Goal: Ask a question

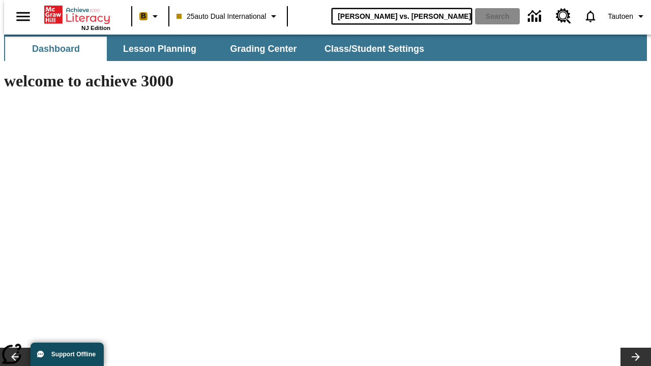
type input "[PERSON_NAME] vs. [PERSON_NAME]"
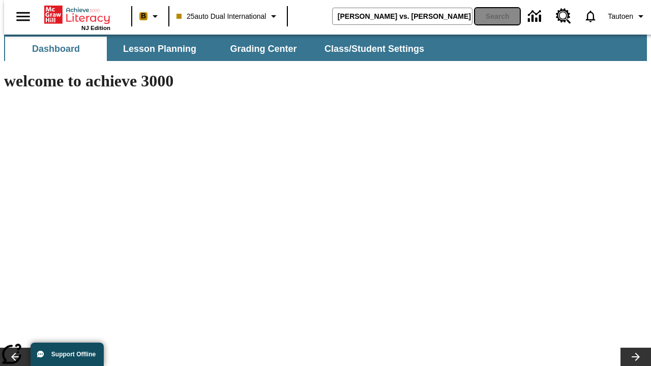
click at [491, 16] on button "Search" at bounding box center [497, 16] width 45 height 16
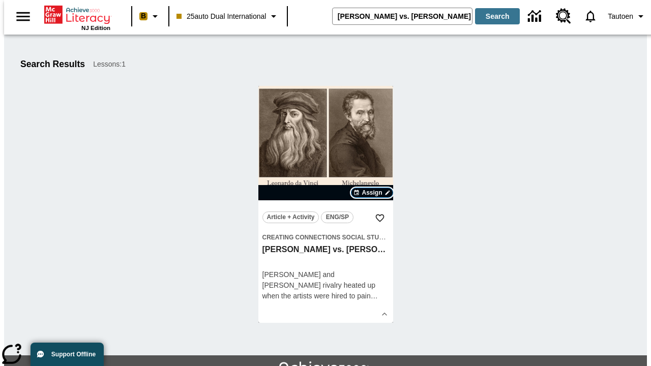
click at [372, 193] on span "Assign" at bounding box center [372, 192] width 20 height 9
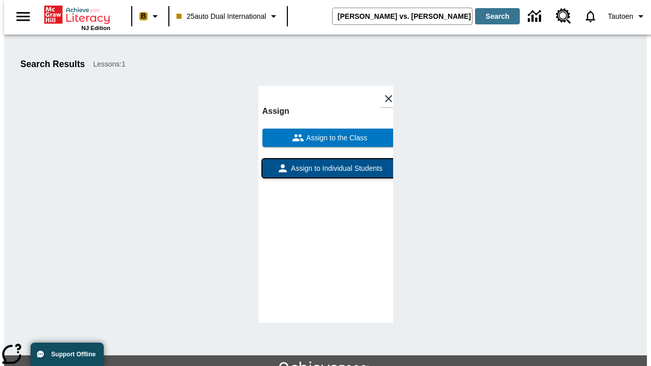
click at [326, 163] on span "Assign to Individual Students" at bounding box center [336, 168] width 94 height 11
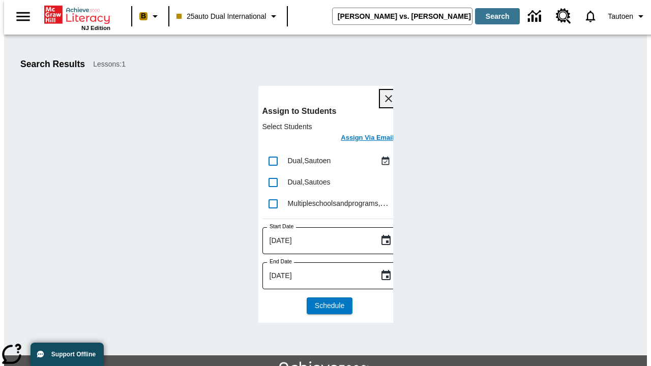
scroll to position [55, 0]
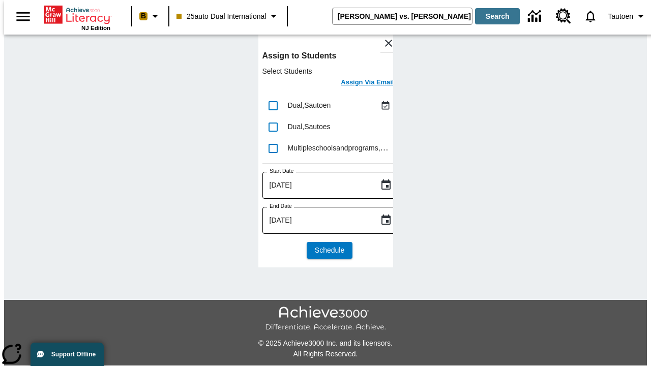
click at [273, 105] on input "lesson details" at bounding box center [272, 105] width 21 height 21
checkbox input "true"
click at [360, 83] on h6 "Assign Via Email" at bounding box center [367, 83] width 53 height 12
